Goal: Information Seeking & Learning: Find specific fact

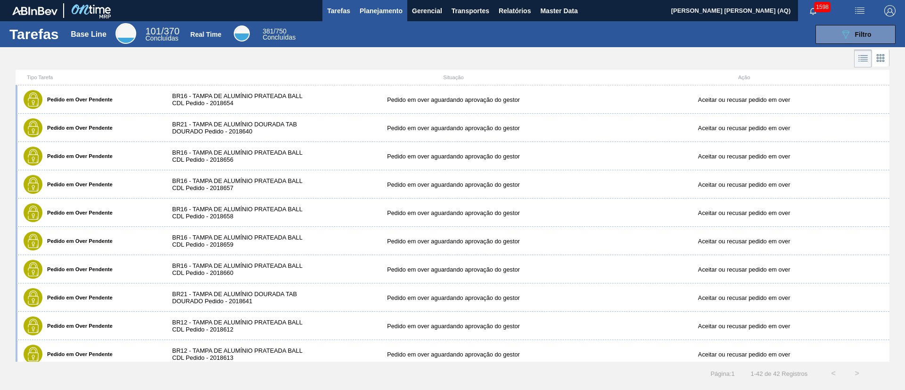
click at [398, 9] on span "Planejamento" at bounding box center [381, 10] width 43 height 11
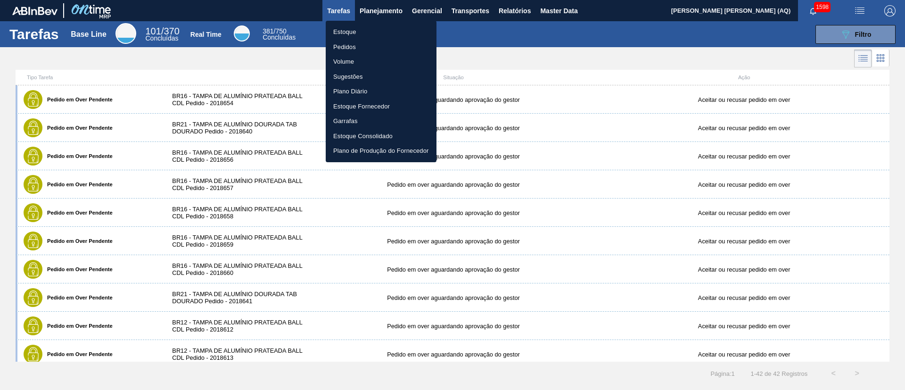
click at [348, 35] on li "Estoque" at bounding box center [381, 32] width 111 height 15
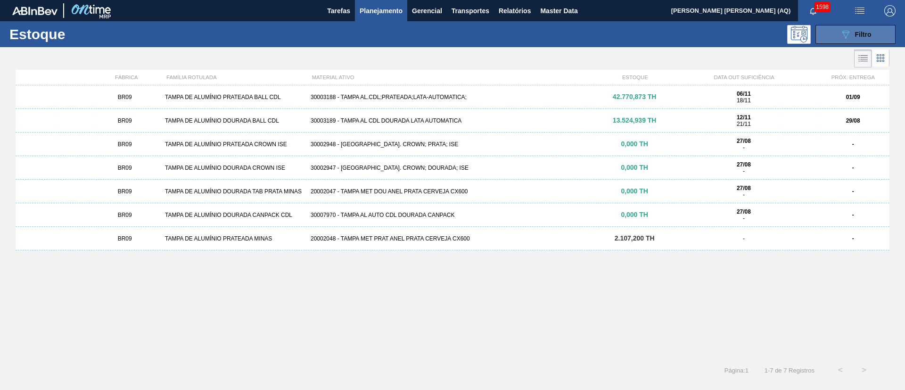
click at [841, 36] on icon "089F7B8B-B2A5-4AFE-B5C0-19BA573D28AC" at bounding box center [845, 34] width 11 height 11
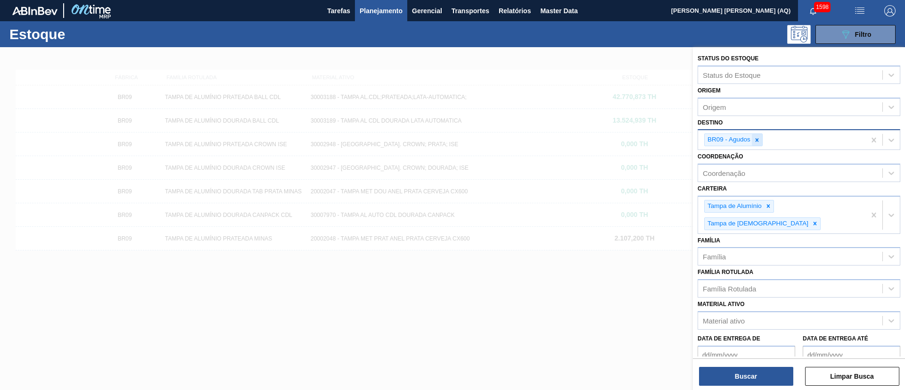
click at [760, 139] on div at bounding box center [757, 140] width 10 height 12
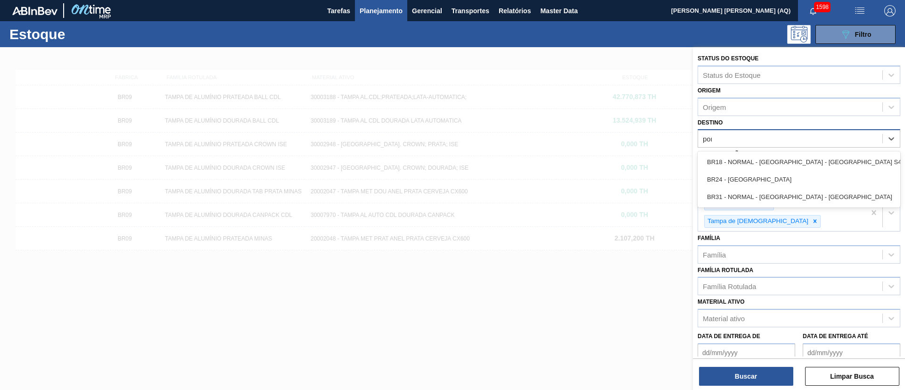
type input "pont"
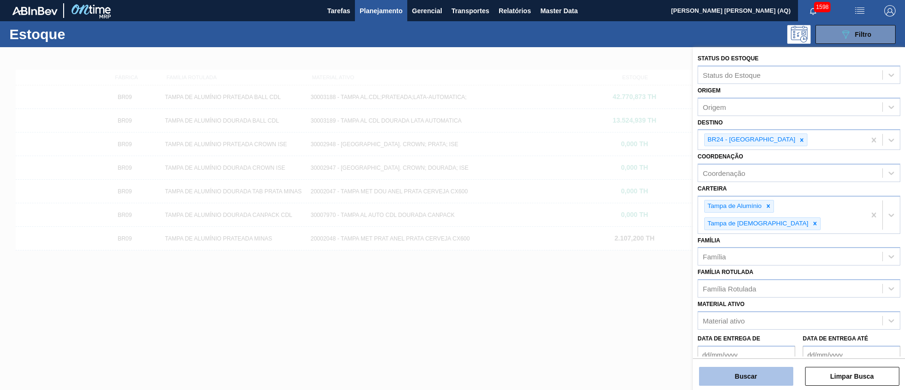
click at [757, 372] on button "Buscar" at bounding box center [746, 376] width 94 height 19
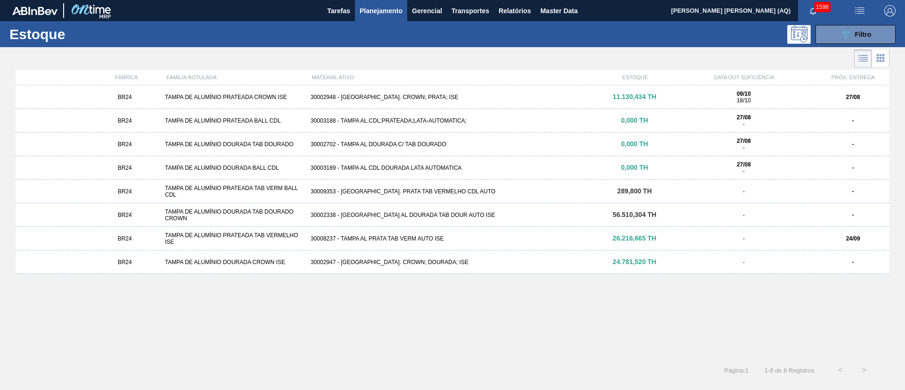
click at [535, 96] on div "30002948 - TAMPA AL. CROWN; PRATA; ISE" at bounding box center [452, 97] width 291 height 7
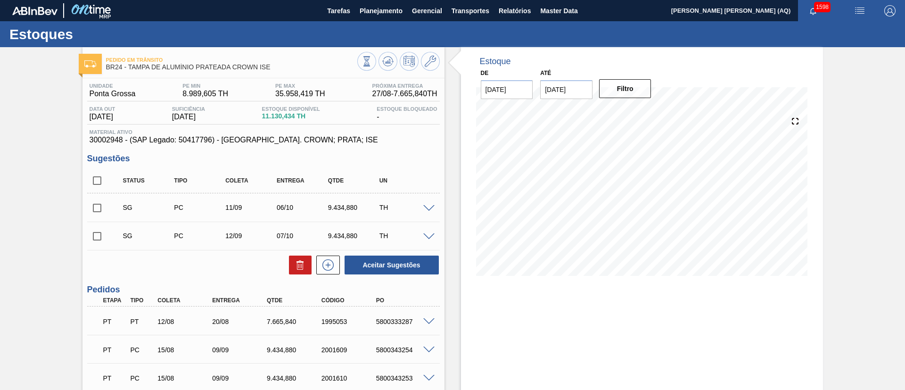
click at [425, 321] on span at bounding box center [428, 321] width 11 height 7
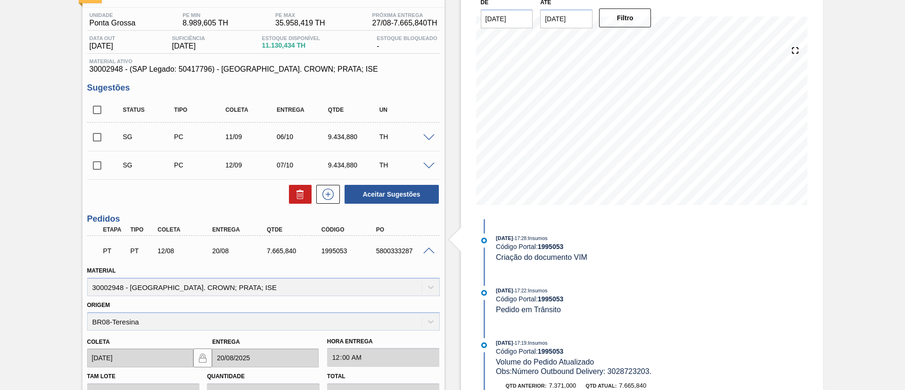
scroll to position [141, 0]
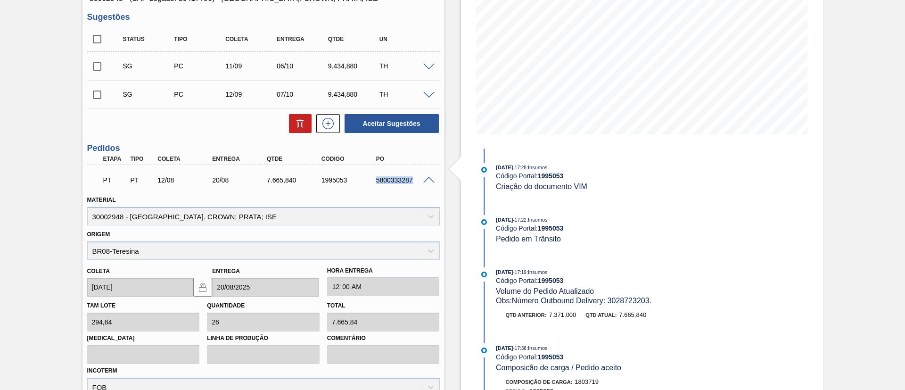
drag, startPoint x: 411, startPoint y: 180, endPoint x: 370, endPoint y: 180, distance: 41.0
click at [370, 180] on div "5800333287" at bounding box center [397, 180] width 55 height 8
copy div "5800333287"
